Goal: Task Accomplishment & Management: Use online tool/utility

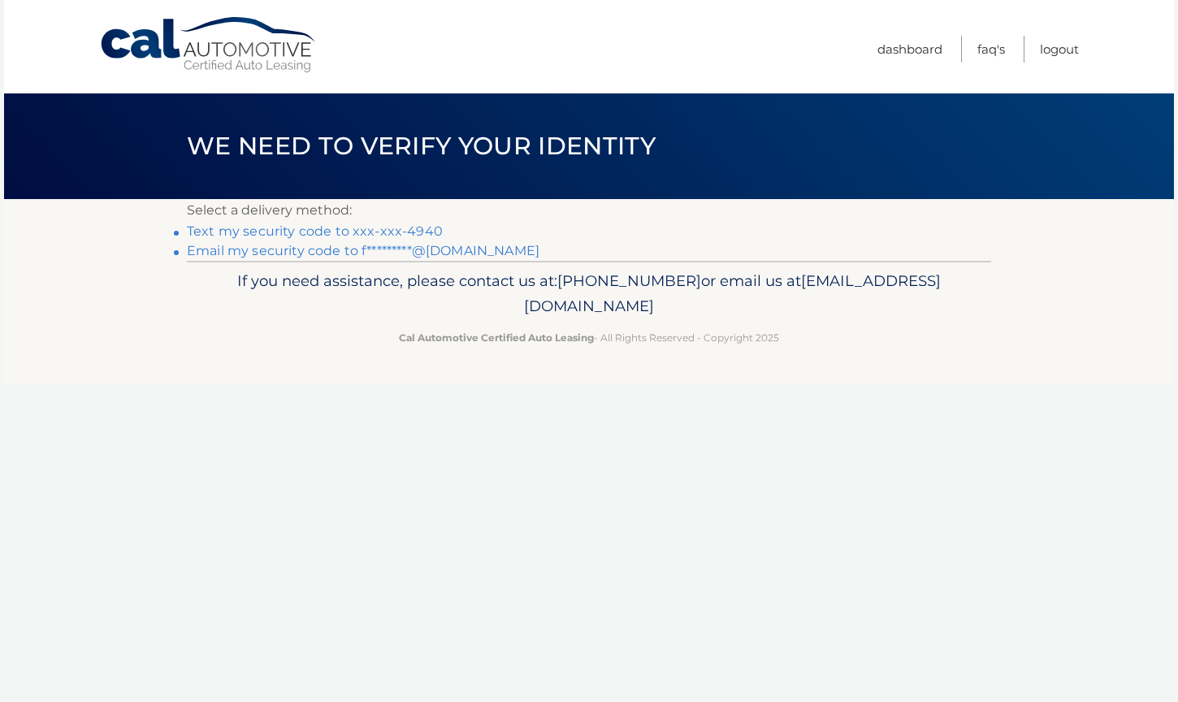
click at [406, 247] on link "Email my security code to f*********@aol.com" at bounding box center [363, 250] width 353 height 15
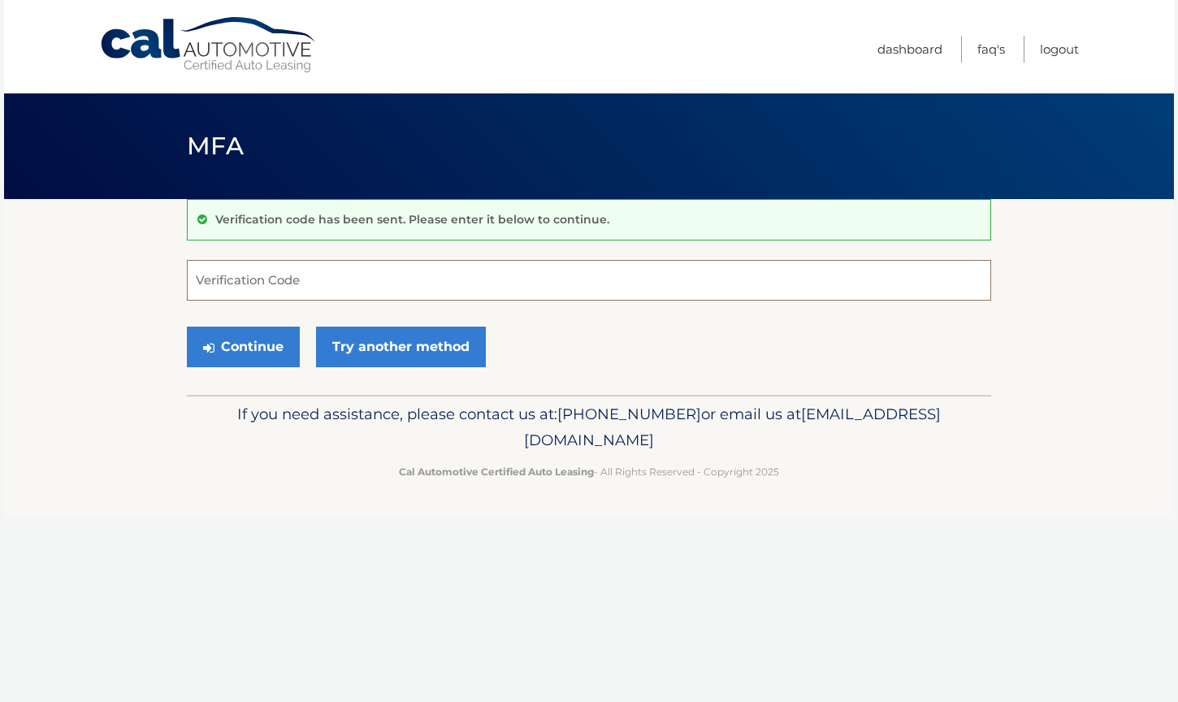
click at [241, 279] on input "Verification Code" at bounding box center [589, 280] width 805 height 41
paste input "718094"
click at [266, 344] on button "Continue" at bounding box center [243, 347] width 113 height 41
click at [245, 356] on button "Continue" at bounding box center [243, 347] width 113 height 41
click at [241, 336] on button "Continue" at bounding box center [243, 347] width 113 height 41
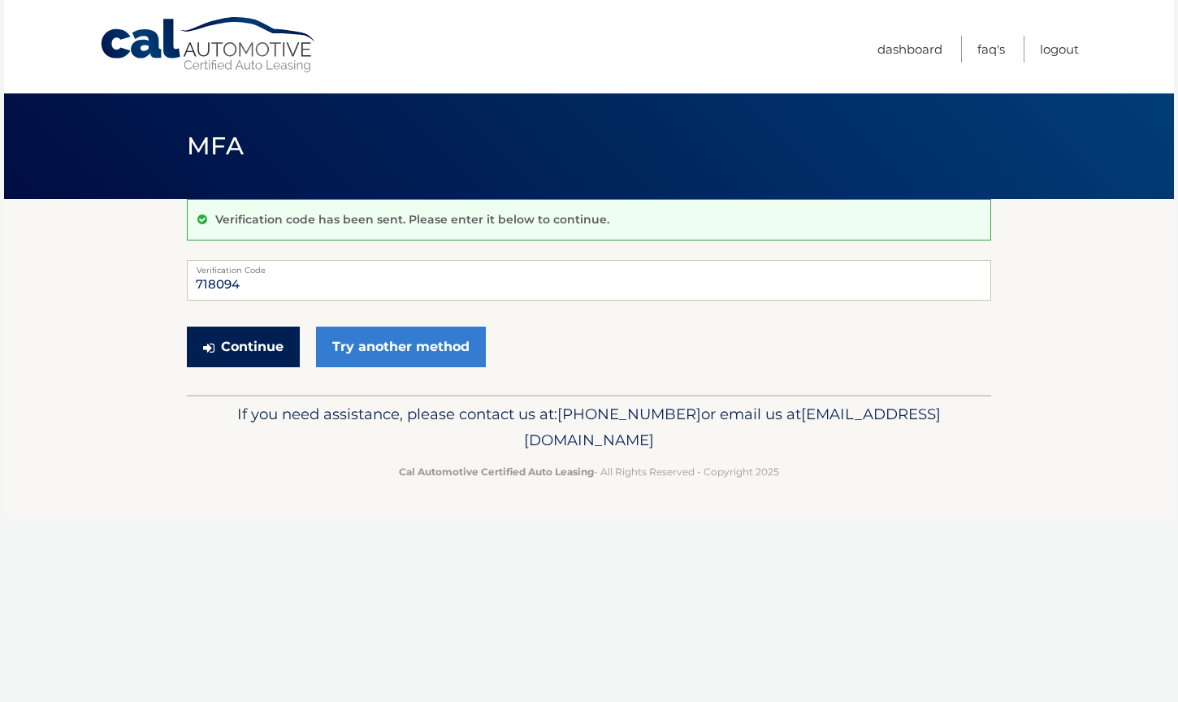
click at [243, 346] on button "Continue" at bounding box center [243, 347] width 113 height 41
click at [200, 280] on input "718094" at bounding box center [589, 280] width 805 height 41
type input "718094"
click at [219, 348] on button "Continue" at bounding box center [243, 347] width 113 height 41
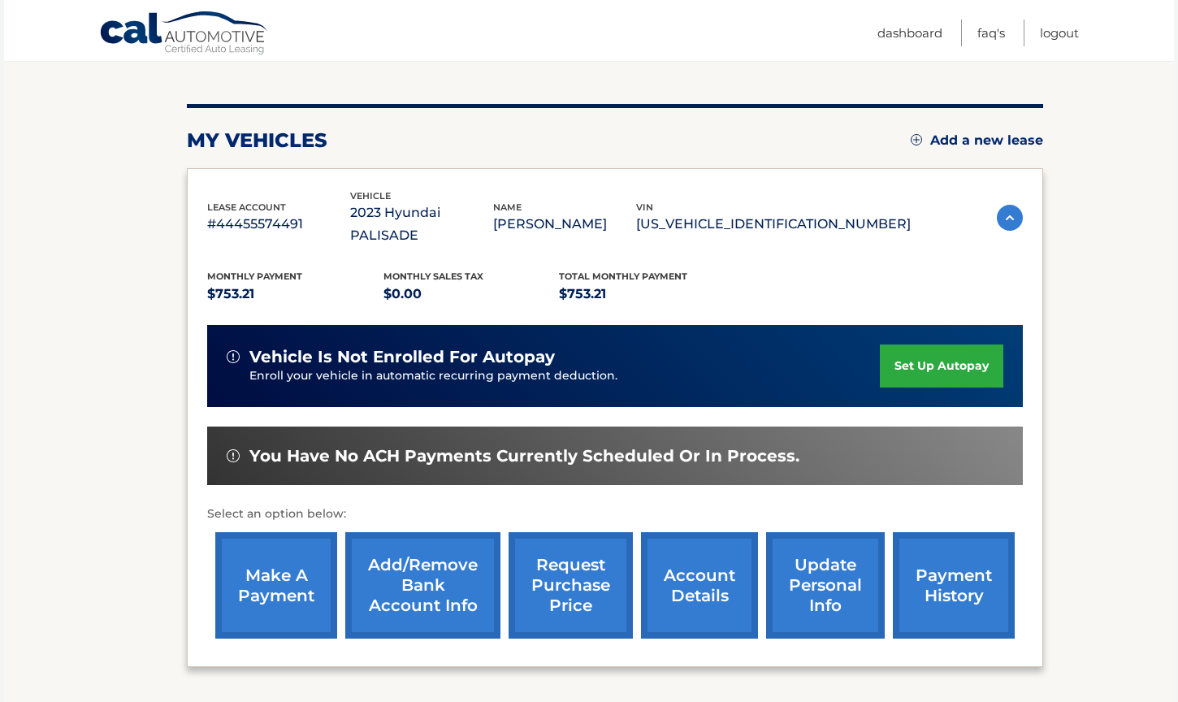
scroll to position [220, 0]
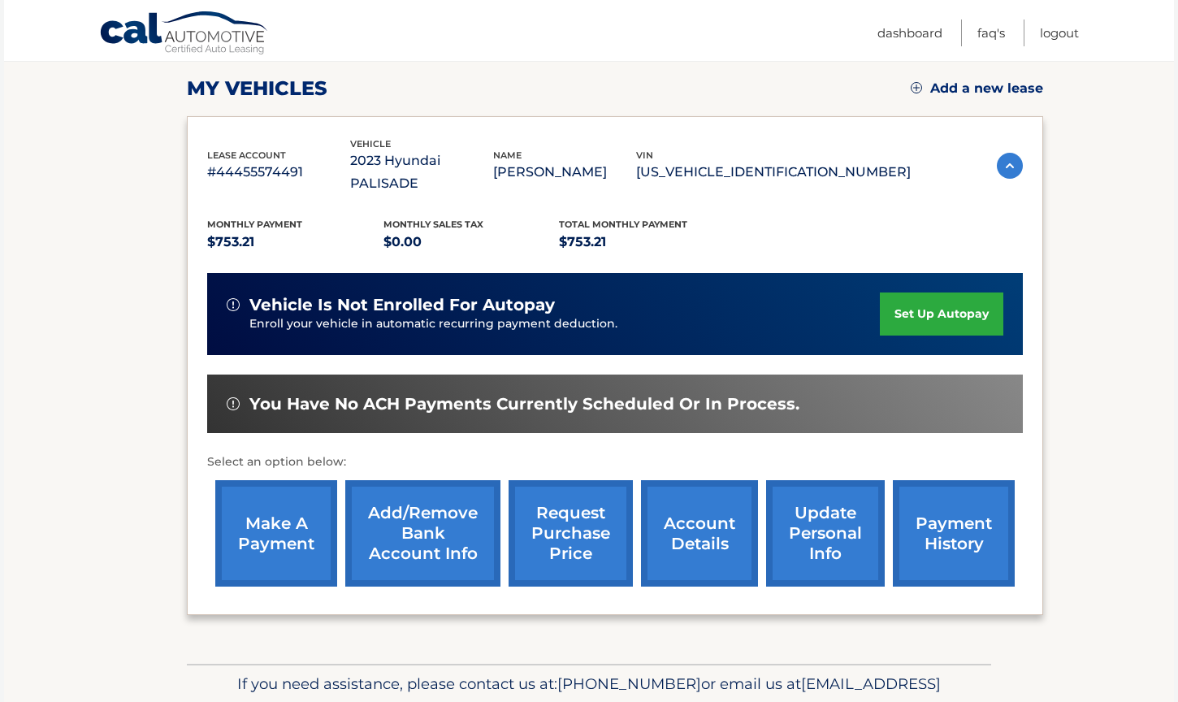
click at [267, 501] on link "make a payment" at bounding box center [276, 533] width 122 height 106
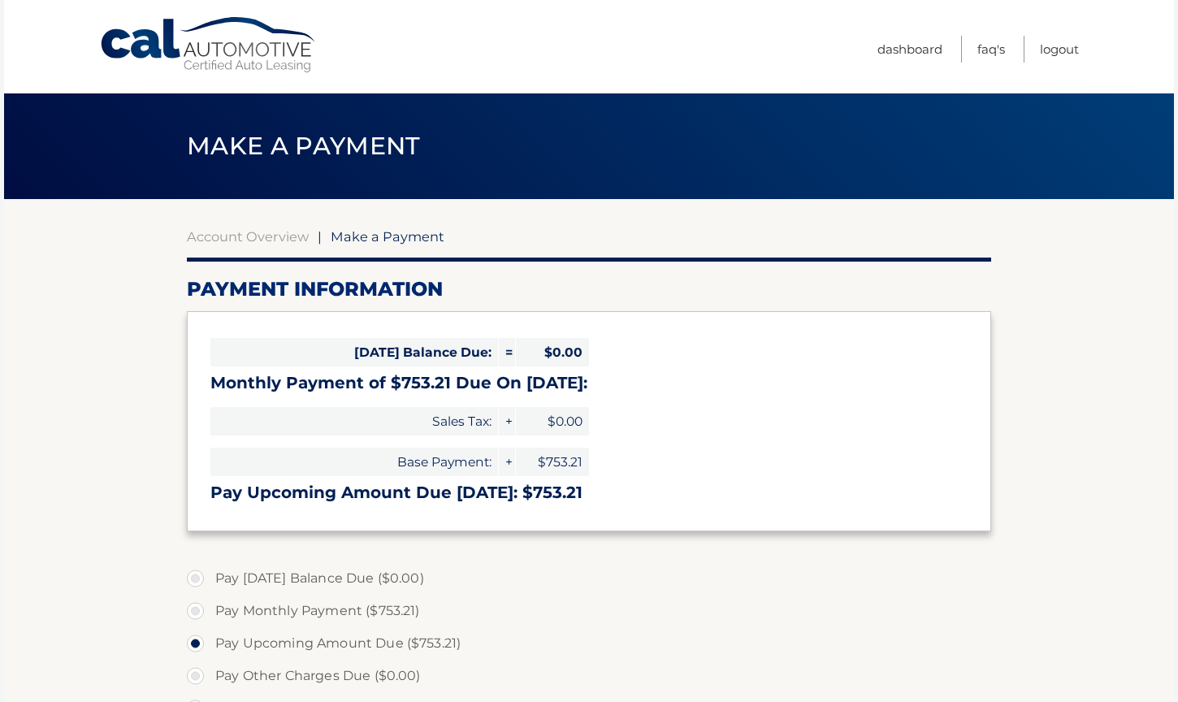
select select "ODNjZmIxYjMtMzIyYS00NDIxLTlkYzEtYTA2NzBlZDdhZmRk"
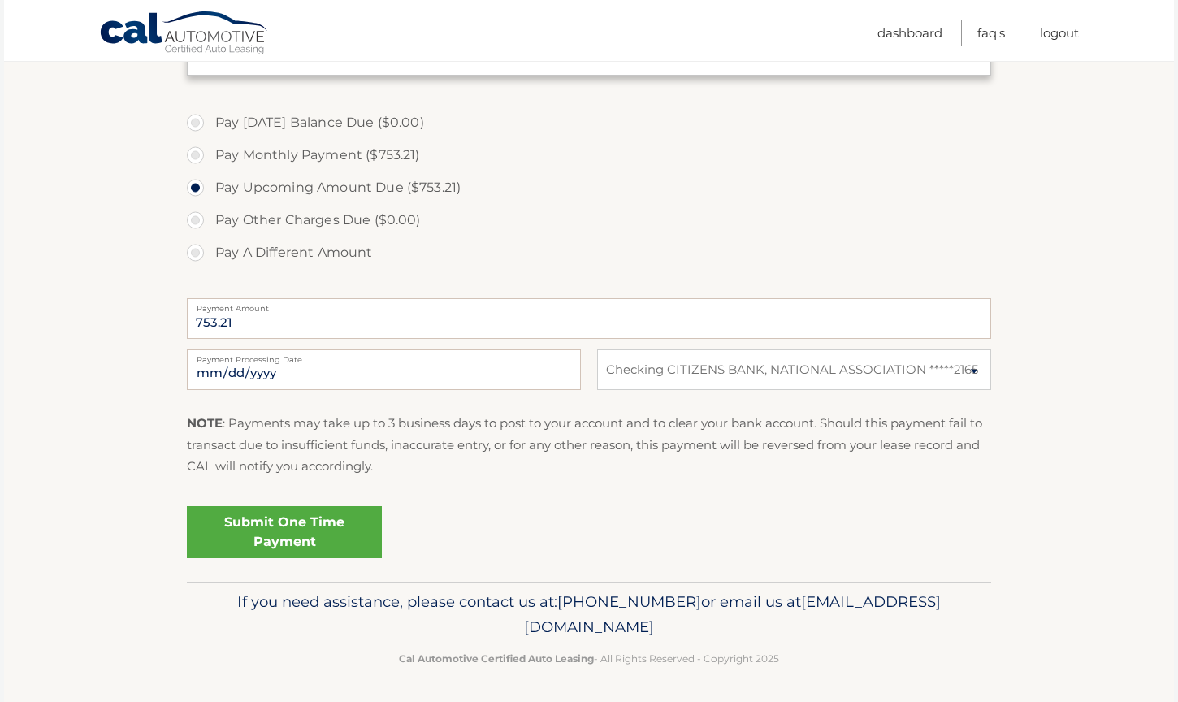
scroll to position [455, 0]
click at [336, 535] on link "Submit One Time Payment" at bounding box center [284, 533] width 195 height 52
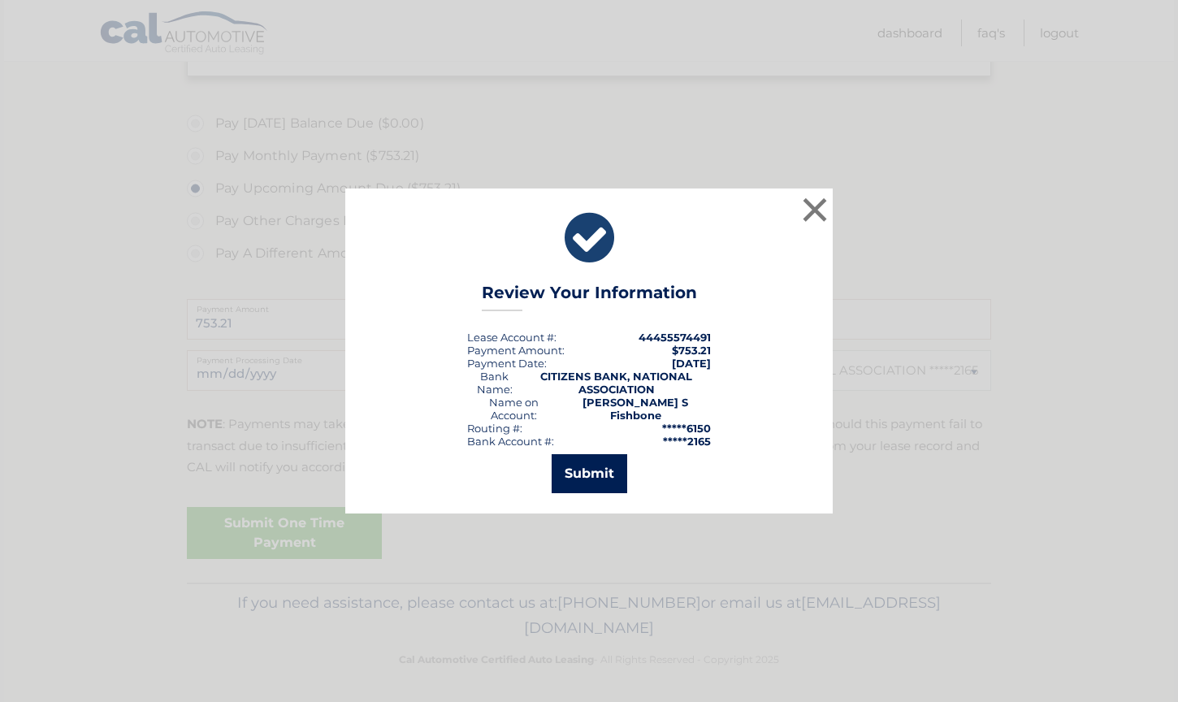
click at [586, 469] on button "Submit" at bounding box center [590, 473] width 76 height 39
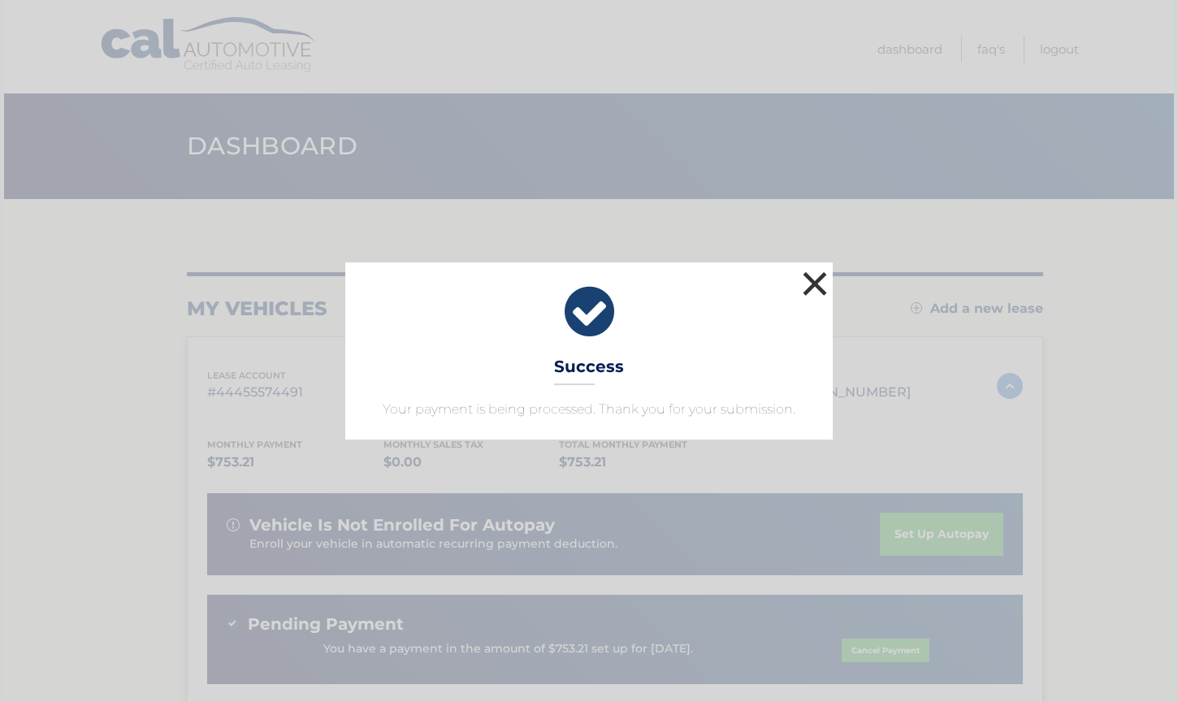
click at [816, 295] on button "×" at bounding box center [815, 283] width 33 height 33
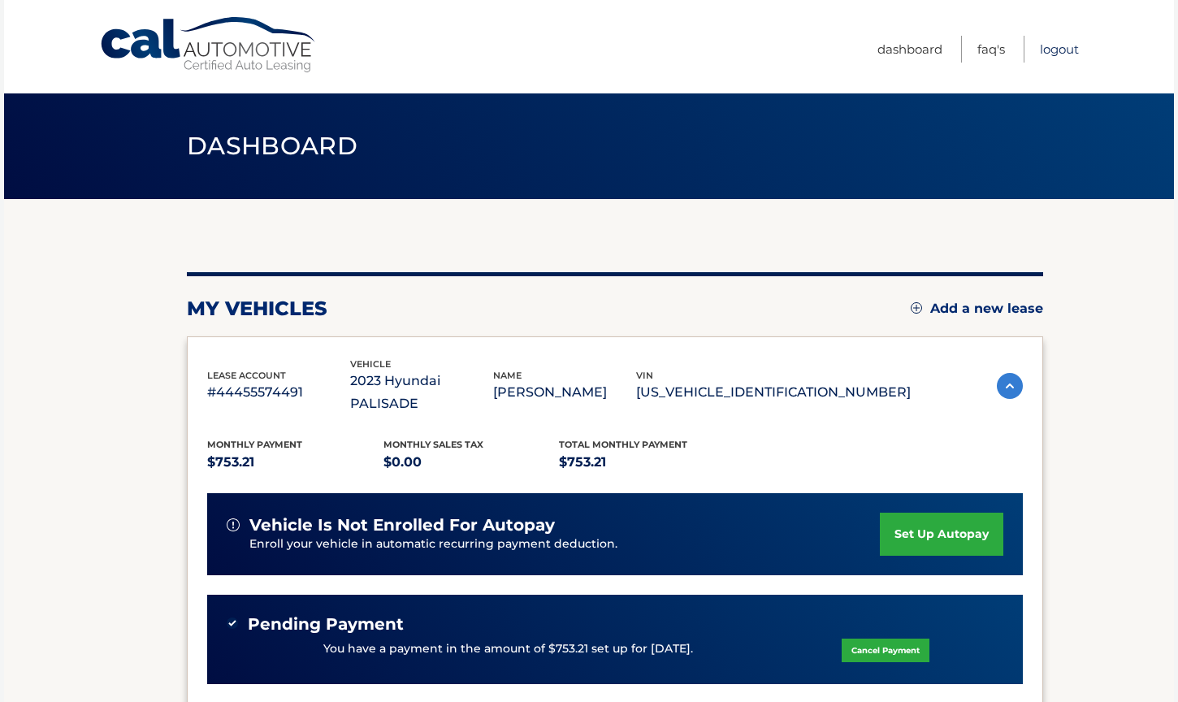
click at [1050, 49] on link "Logout" at bounding box center [1059, 49] width 39 height 27
